Goal: Task Accomplishment & Management: Manage account settings

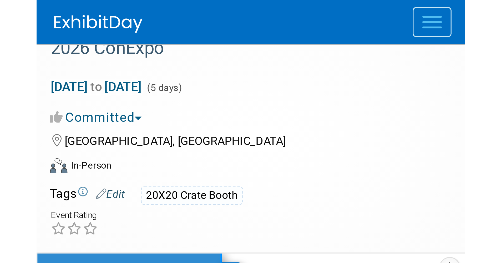
scroll to position [3, 0]
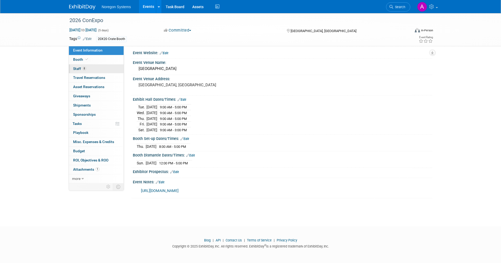
click at [79, 68] on span "Staff 8" at bounding box center [79, 69] width 13 height 4
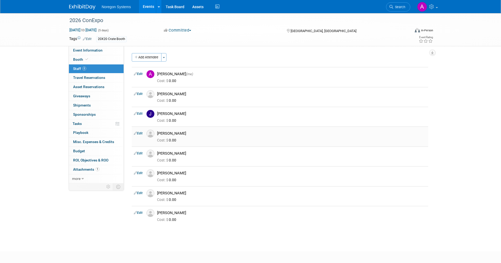
click at [140, 133] on link "Edit" at bounding box center [138, 134] width 9 height 4
select select "5aa70970-cde1-48ab-b605-35c4eb272dac"
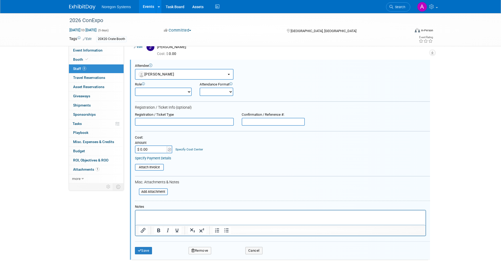
click at [208, 206] on button "Remove" at bounding box center [200, 250] width 23 height 7
click at [228, 206] on link "Yes" at bounding box center [228, 255] width 15 height 8
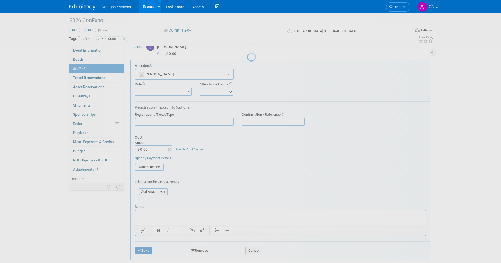
scroll to position [5, 0]
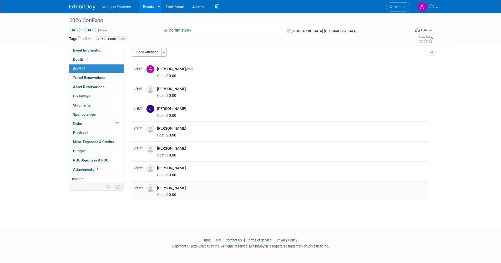
click at [137, 188] on icon at bounding box center [135, 188] width 3 height 6
select select "908ed0e3-1538-4d7f-ae76-1e2ea7c84f47"
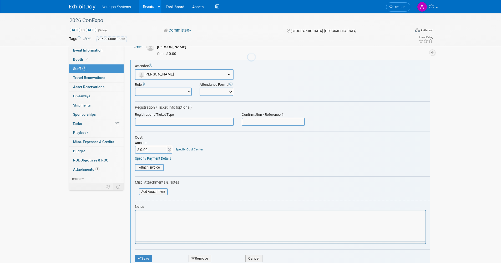
scroll to position [127, 0]
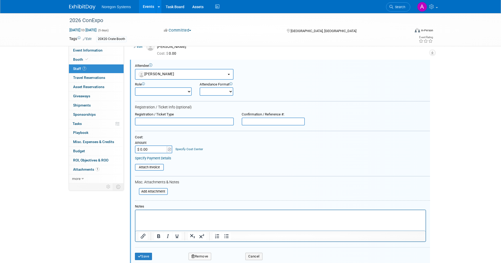
click at [195, 206] on button "Remove" at bounding box center [200, 256] width 23 height 7
click at [231, 206] on link "Yes" at bounding box center [228, 256] width 15 height 8
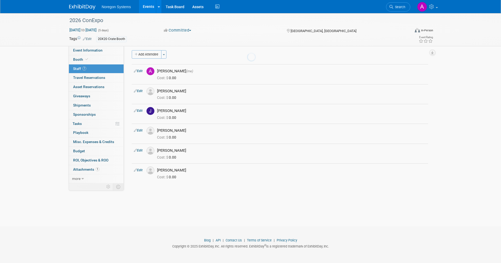
scroll to position [3, 0]
click at [136, 172] on icon at bounding box center [135, 170] width 3 height 6
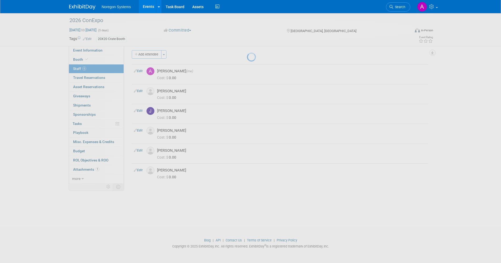
select select "44f7d3dd-30cd-48b8-916e-c6485ff75a81"
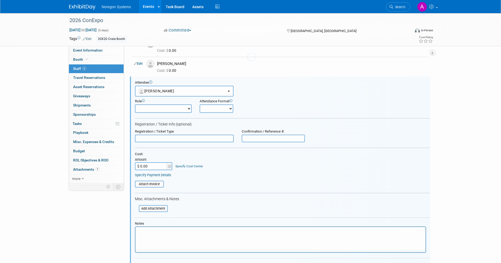
scroll to position [0, 0]
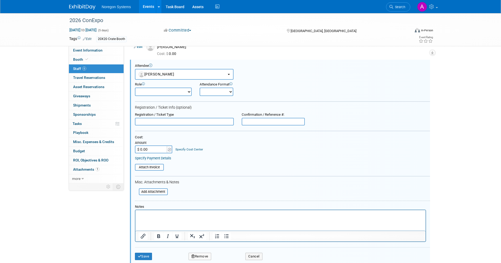
click at [204, 206] on button "Remove" at bounding box center [200, 256] width 23 height 7
click at [223, 206] on link "Yes" at bounding box center [228, 256] width 15 height 8
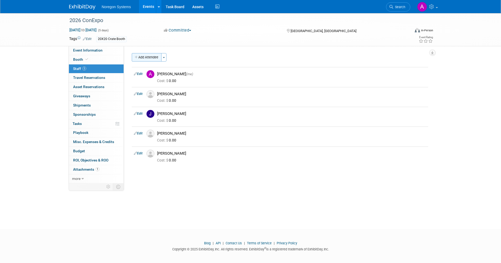
click at [149, 58] on button "Add Attendee" at bounding box center [147, 57] width 30 height 8
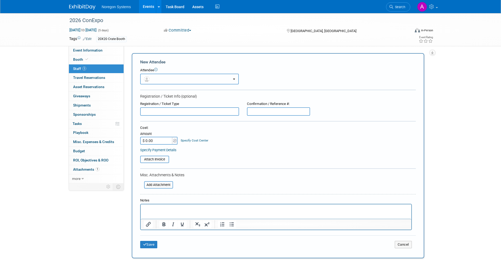
click at [174, 82] on button "button" at bounding box center [189, 79] width 99 height 11
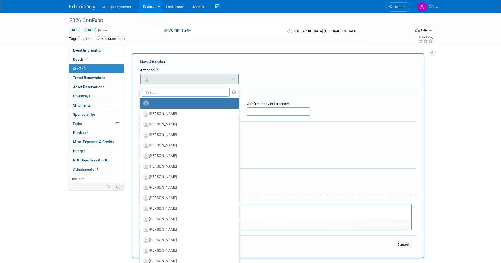
click at [168, 94] on input "text" at bounding box center [186, 92] width 88 height 9
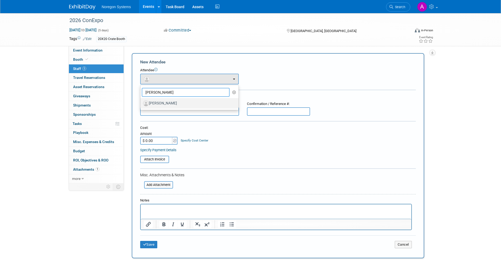
type input "[PERSON_NAME]"
click at [176, 101] on label "[PERSON_NAME]" at bounding box center [188, 103] width 90 height 8
click at [141, 101] on input "[PERSON_NAME]" at bounding box center [139, 102] width 3 height 3
select select "2eff1dbe-1e4d-4e41-a9c5-cf468569807d"
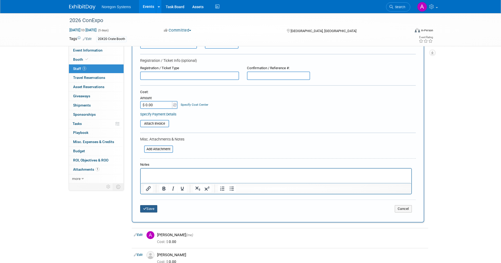
click at [147, 206] on button "Save" at bounding box center [148, 208] width 17 height 7
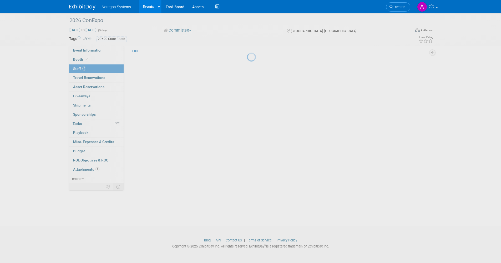
scroll to position [3, 0]
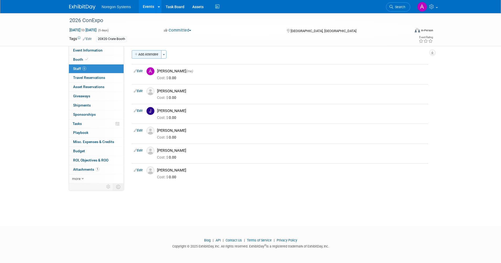
click at [155, 54] on button "Add Attendee" at bounding box center [147, 54] width 30 height 8
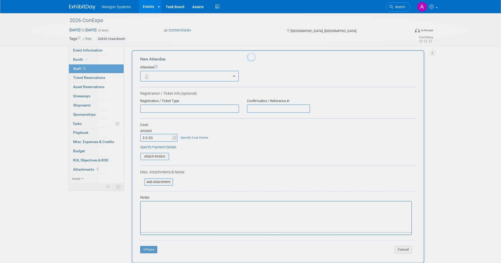
scroll to position [0, 0]
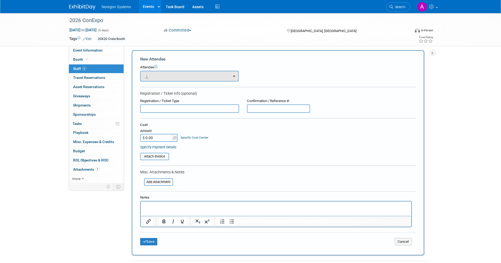
click at [171, 71] on div "Attendee <img src="[URL][DOMAIN_NAME]" style="width: 22px; height: 22px; border…" at bounding box center [278, 73] width 276 height 17
drag, startPoint x: 171, startPoint y: 71, endPoint x: 172, endPoint y: 75, distance: 3.5
click at [172, 75] on button "button" at bounding box center [189, 76] width 99 height 11
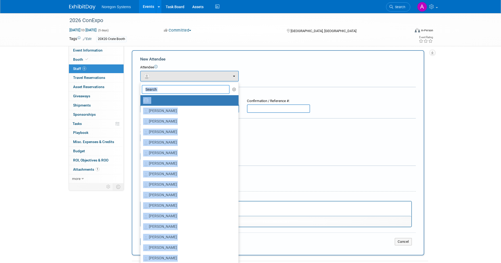
click at [169, 87] on input "text" at bounding box center [186, 89] width 88 height 9
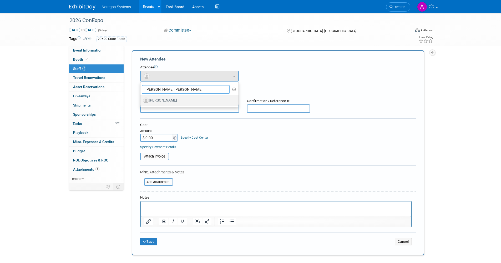
type input "[PERSON_NAME] [PERSON_NAME]"
click at [169, 97] on label "[PERSON_NAME]" at bounding box center [188, 100] width 90 height 8
click at [141, 98] on input "[PERSON_NAME]" at bounding box center [139, 99] width 3 height 3
select select "1df3cb0e-197a-45f6-96e1-b219dff48cc0"
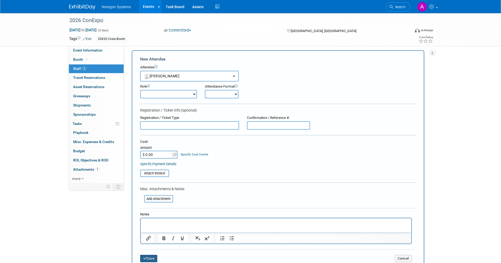
click at [152, 206] on button "Save" at bounding box center [148, 258] width 17 height 7
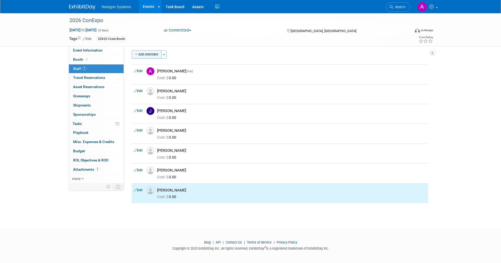
click at [154, 57] on button "Add Attendee" at bounding box center [147, 54] width 30 height 8
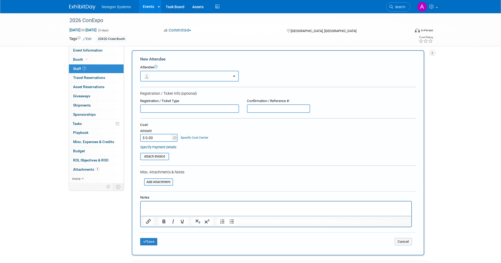
click at [174, 77] on button "button" at bounding box center [189, 76] width 99 height 11
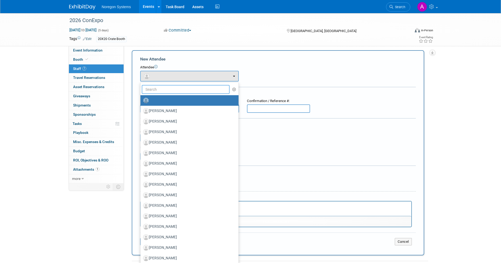
click at [171, 89] on input "text" at bounding box center [186, 89] width 88 height 9
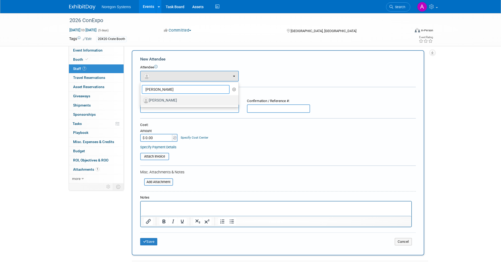
type input "[PERSON_NAME]"
click at [175, 101] on label "[PERSON_NAME]" at bounding box center [188, 100] width 90 height 8
click at [141, 101] on input "[PERSON_NAME]" at bounding box center [139, 99] width 3 height 3
select select "6e3978eb-106c-4d9b-903d-2dd7dbfb655c"
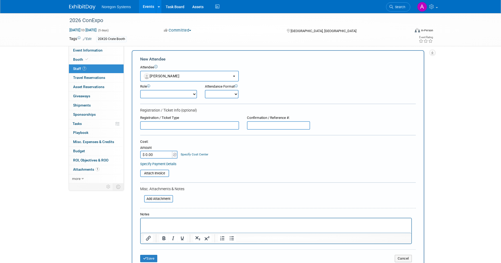
click at [153, 206] on div "Save Cancel" at bounding box center [278, 258] width 276 height 17
drag, startPoint x: 152, startPoint y: 256, endPoint x: 188, endPoint y: 262, distance: 36.6
click at [152, 206] on button "Save" at bounding box center [148, 258] width 17 height 7
